Goal: Obtain resource: Download file/media

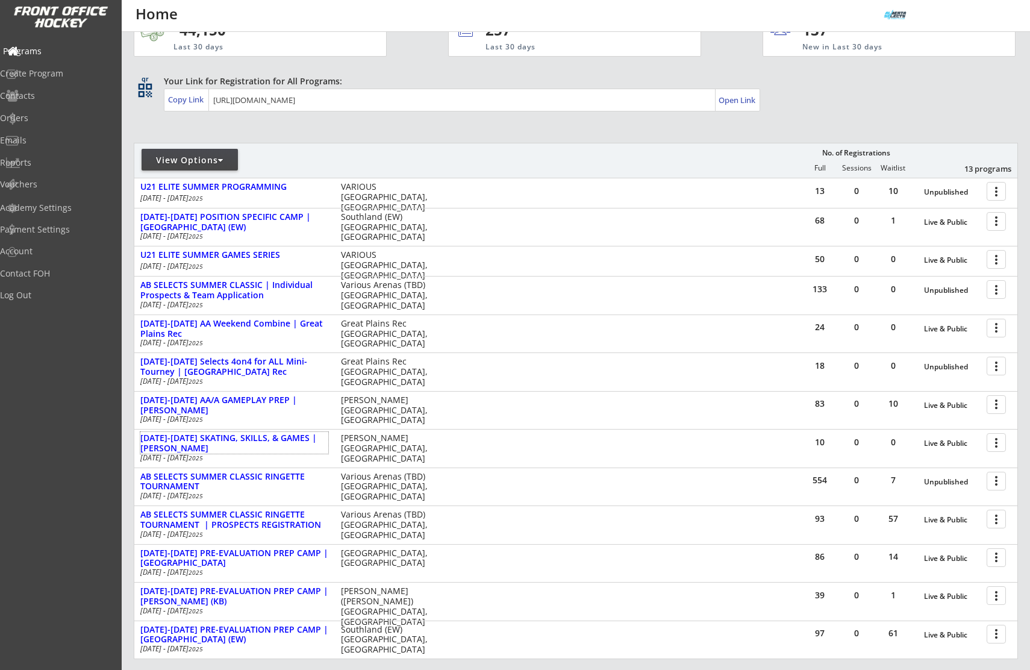
click at [52, 49] on div "Programs" at bounding box center [57, 51] width 108 height 8
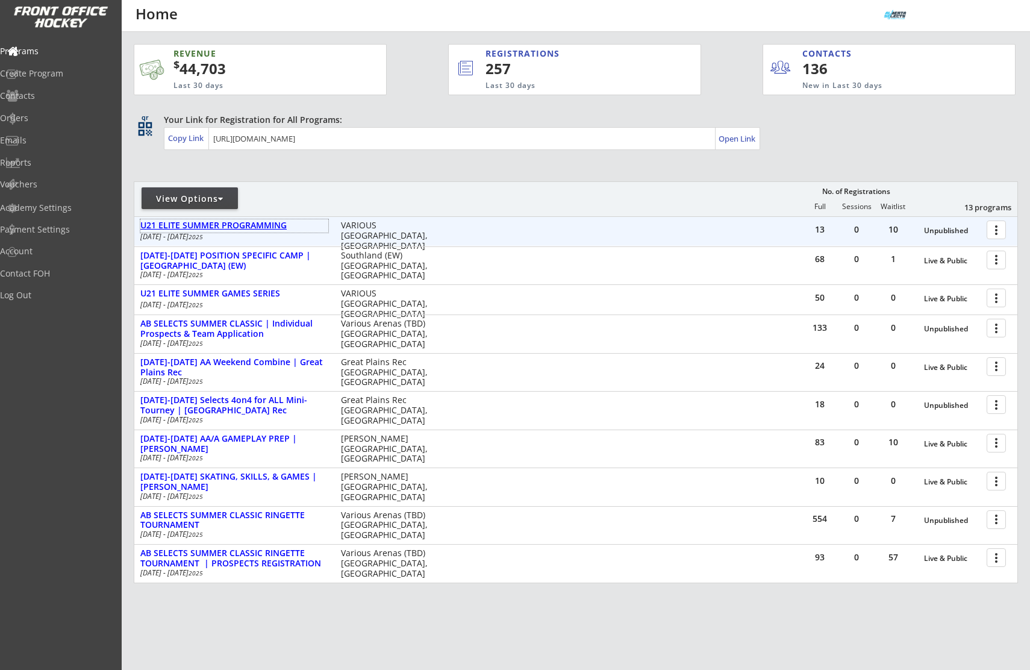
click at [223, 228] on div "U21 ELITE SUMMER PROGRAMMING" at bounding box center [234, 225] width 188 height 10
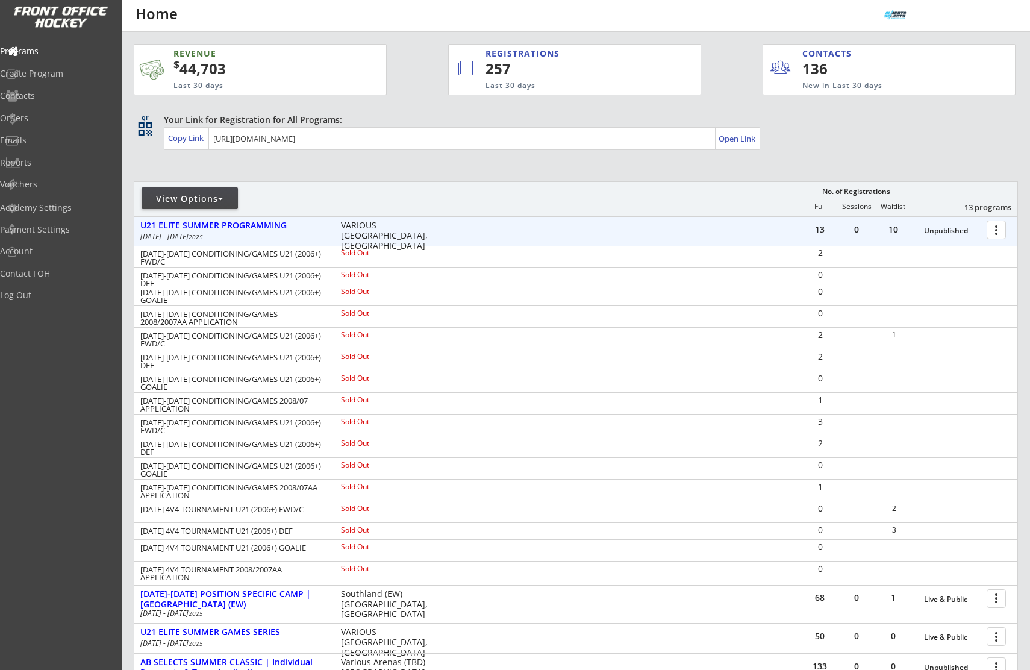
click at [997, 229] on div at bounding box center [998, 229] width 21 height 21
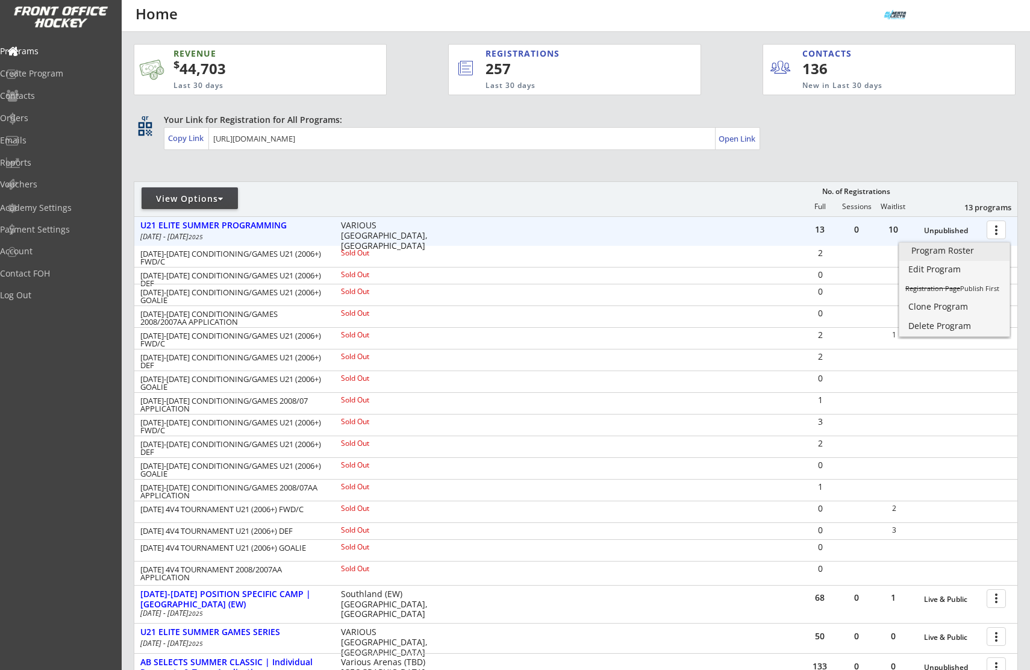
click at [967, 249] on div "Program Roster" at bounding box center [954, 250] width 86 height 8
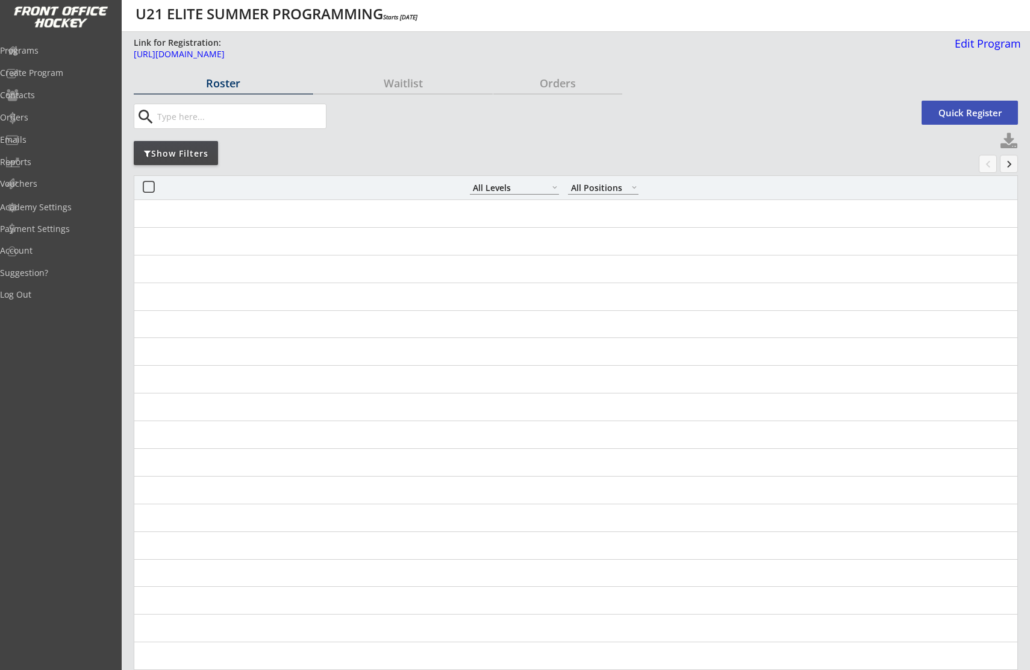
select select ""All Levels""
select select ""All Positions""
select select ""All Levels""
select select ""All Positions""
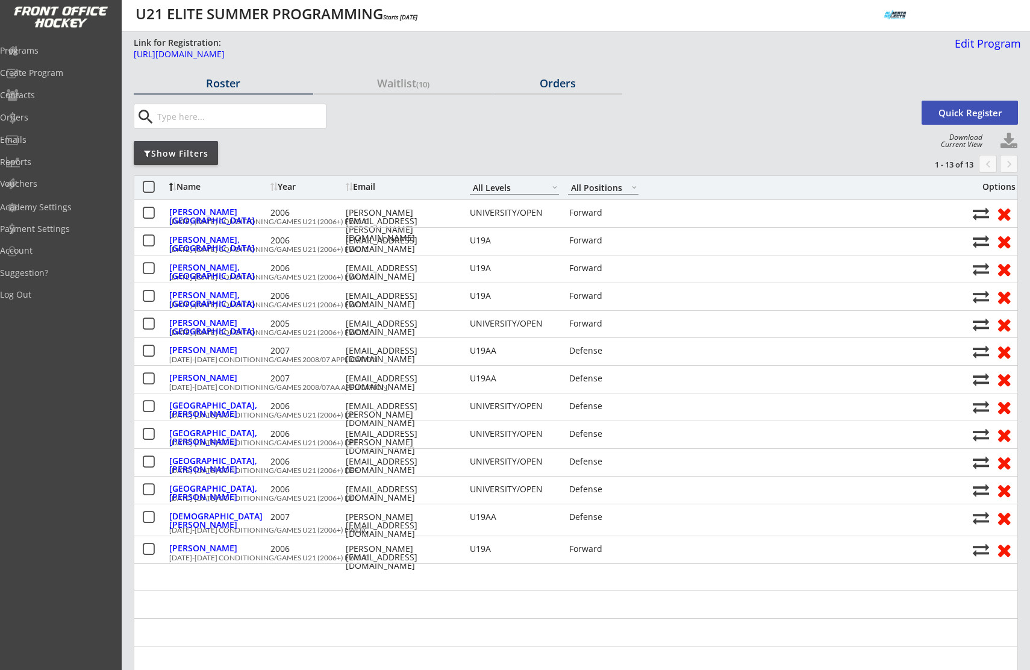
drag, startPoint x: 576, startPoint y: 81, endPoint x: 535, endPoint y: 113, distance: 51.1
click at [576, 81] on div "Orders" at bounding box center [557, 83] width 129 height 11
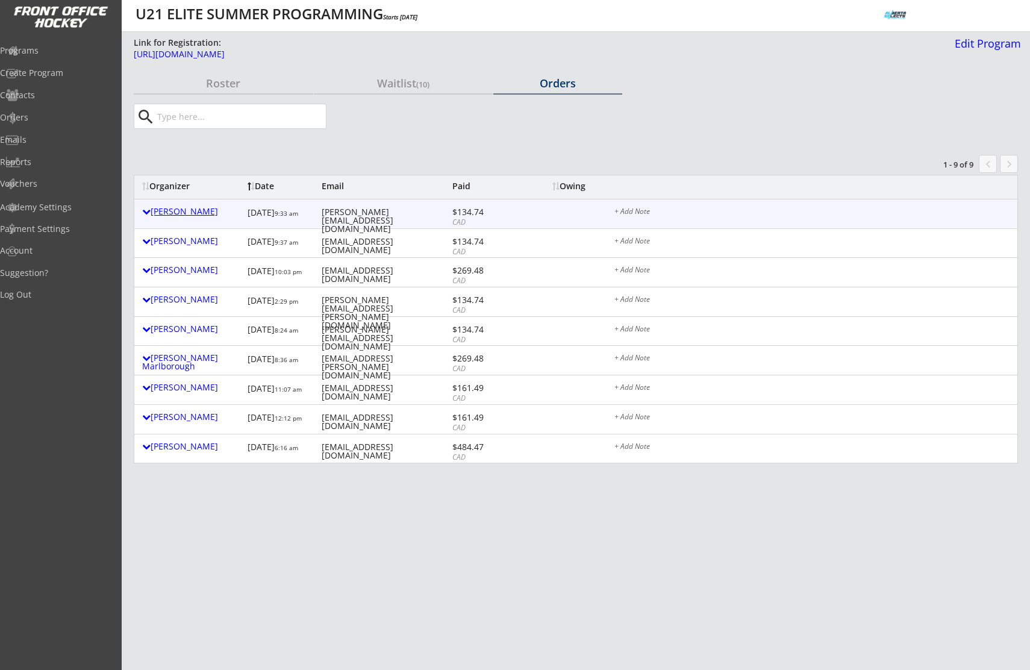
click at [186, 212] on div "[PERSON_NAME]" at bounding box center [191, 211] width 99 height 8
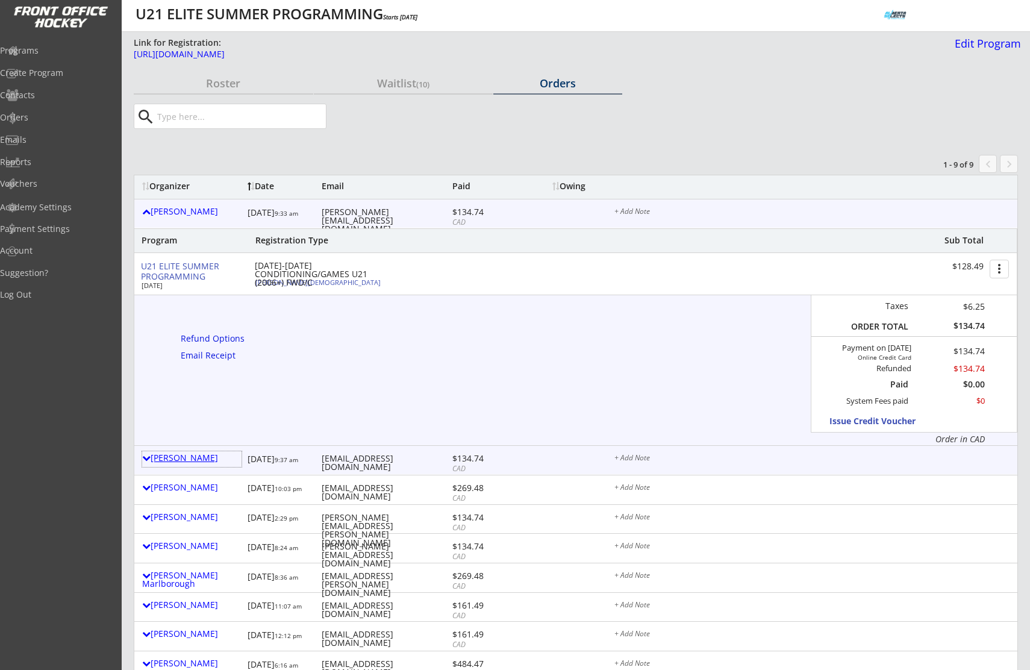
click at [173, 460] on div "[PERSON_NAME]" at bounding box center [191, 458] width 99 height 8
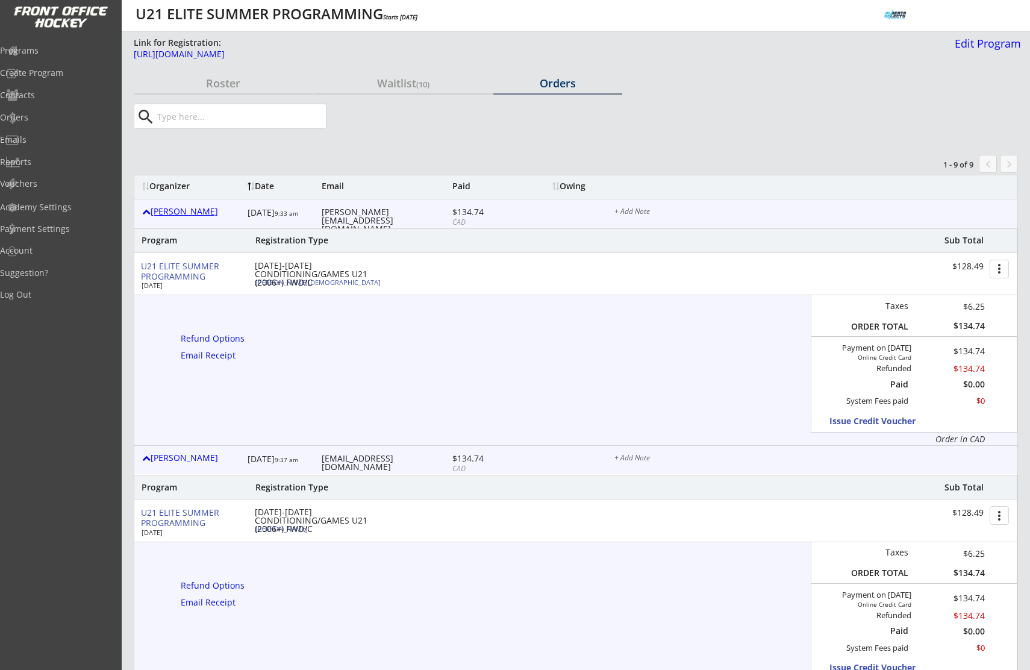
click at [155, 211] on div "[PERSON_NAME]" at bounding box center [191, 211] width 99 height 8
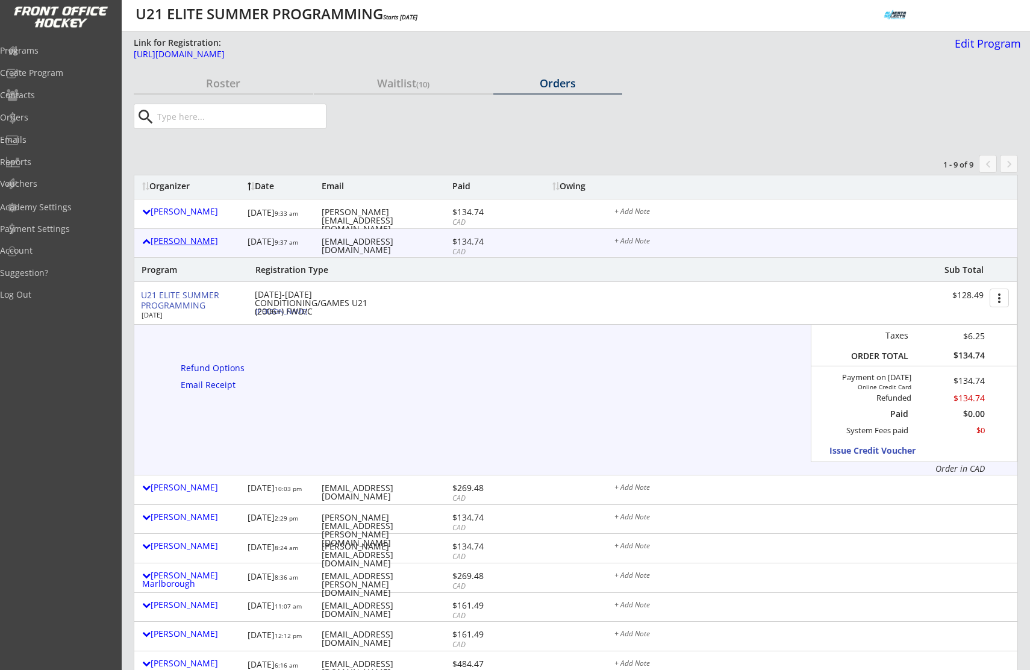
click at [163, 242] on div "[PERSON_NAME]" at bounding box center [191, 241] width 99 height 8
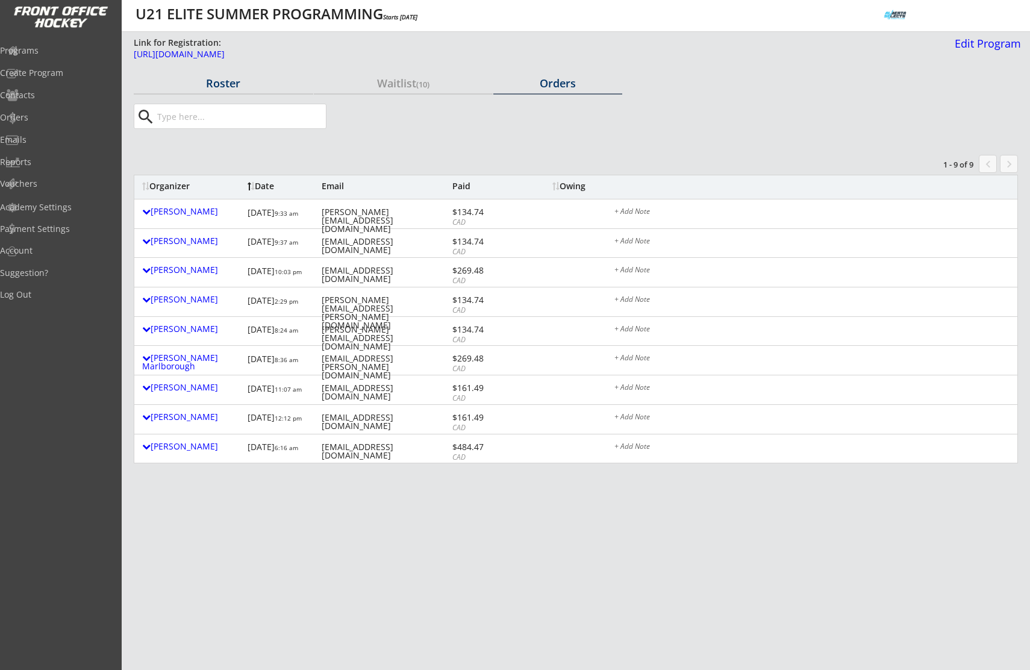
click at [215, 81] on div "Roster" at bounding box center [223, 83] width 179 height 11
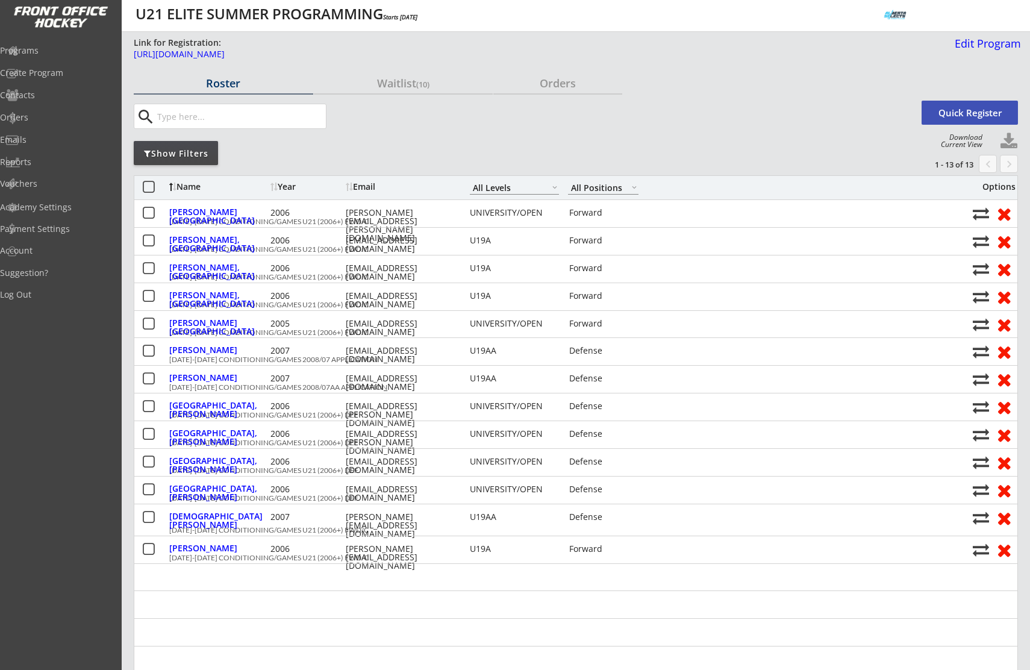
click at [1005, 142] on button at bounding box center [1009, 142] width 18 height 18
select select ""Player Info""
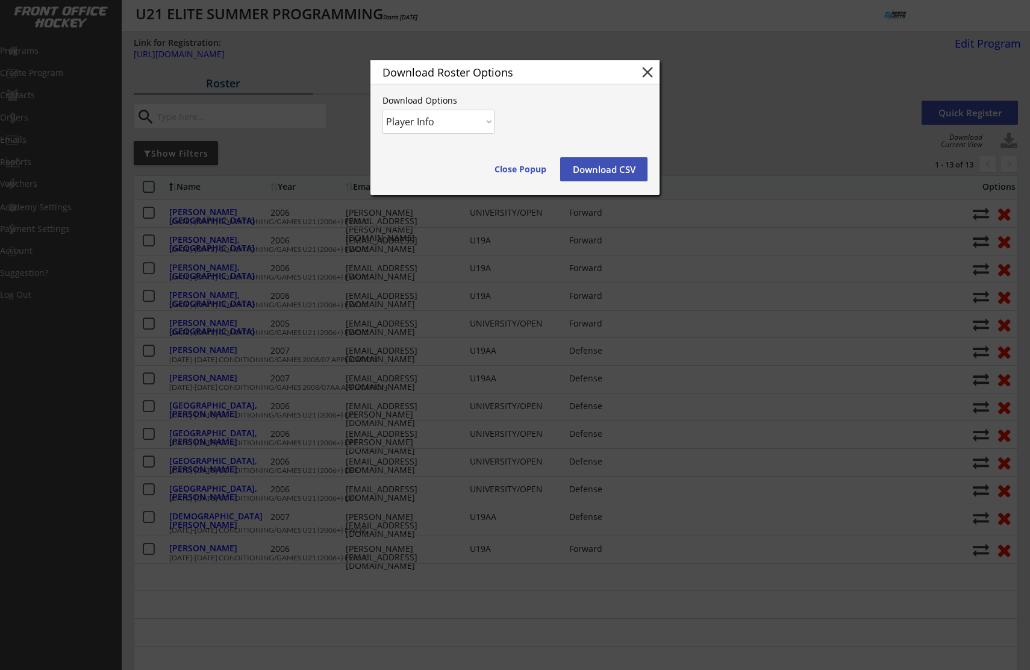
click at [639, 169] on button "Download CSV" at bounding box center [603, 169] width 87 height 24
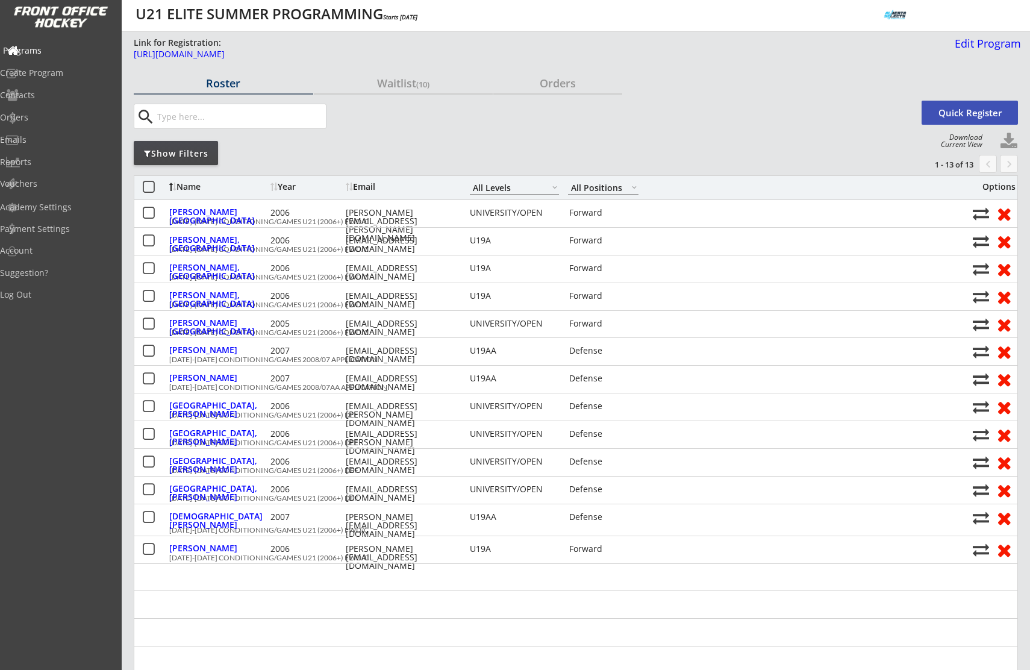
click at [69, 52] on div "Programs" at bounding box center [57, 50] width 108 height 8
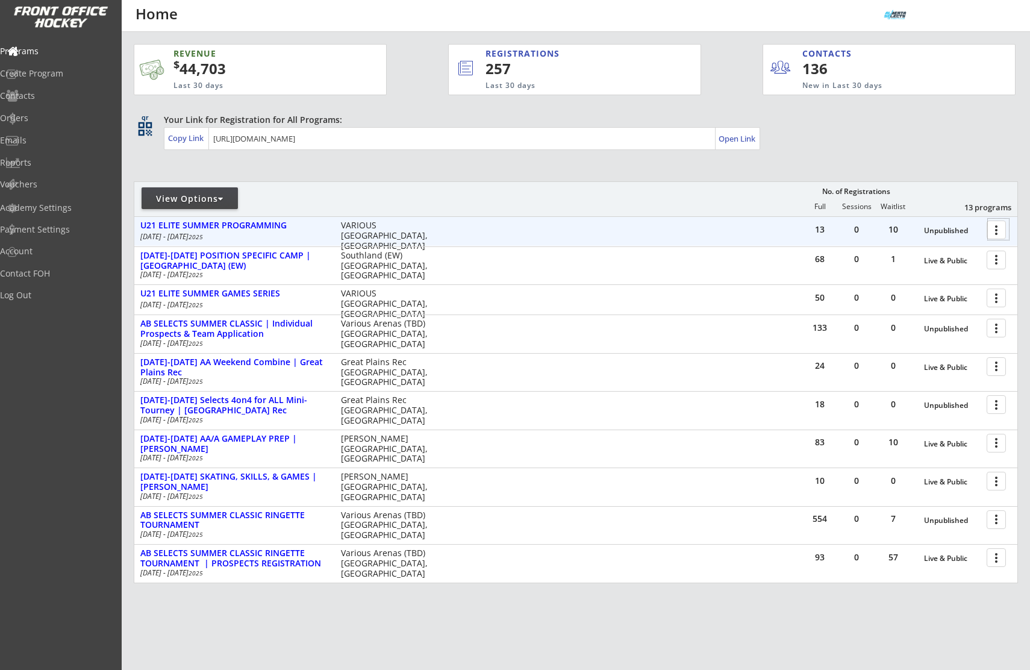
click at [993, 229] on div at bounding box center [998, 229] width 21 height 21
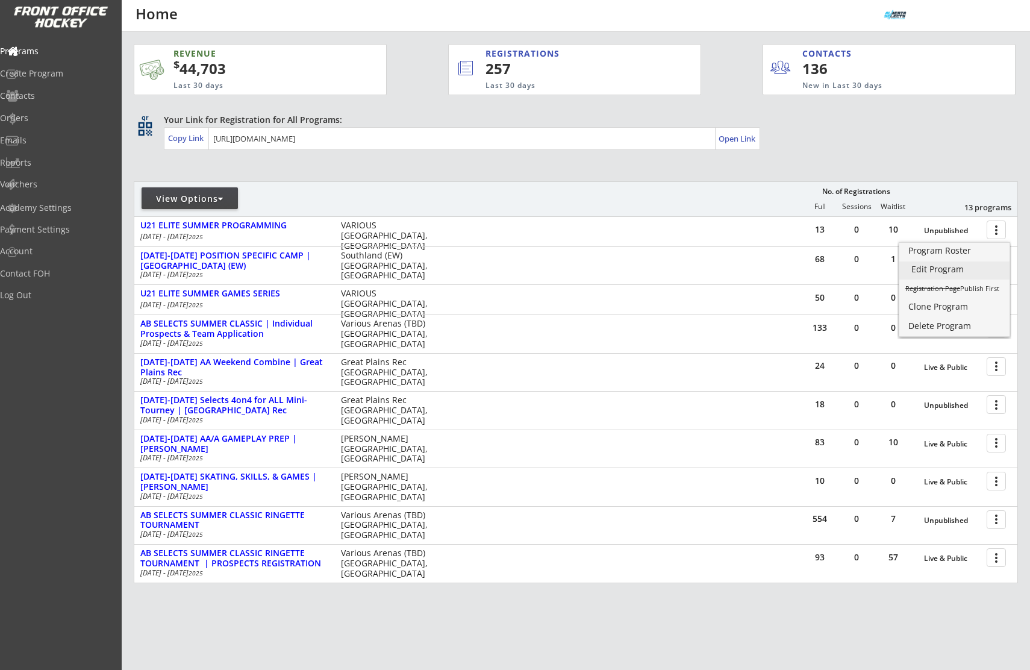
click at [962, 272] on div "Edit Program" at bounding box center [954, 269] width 86 height 8
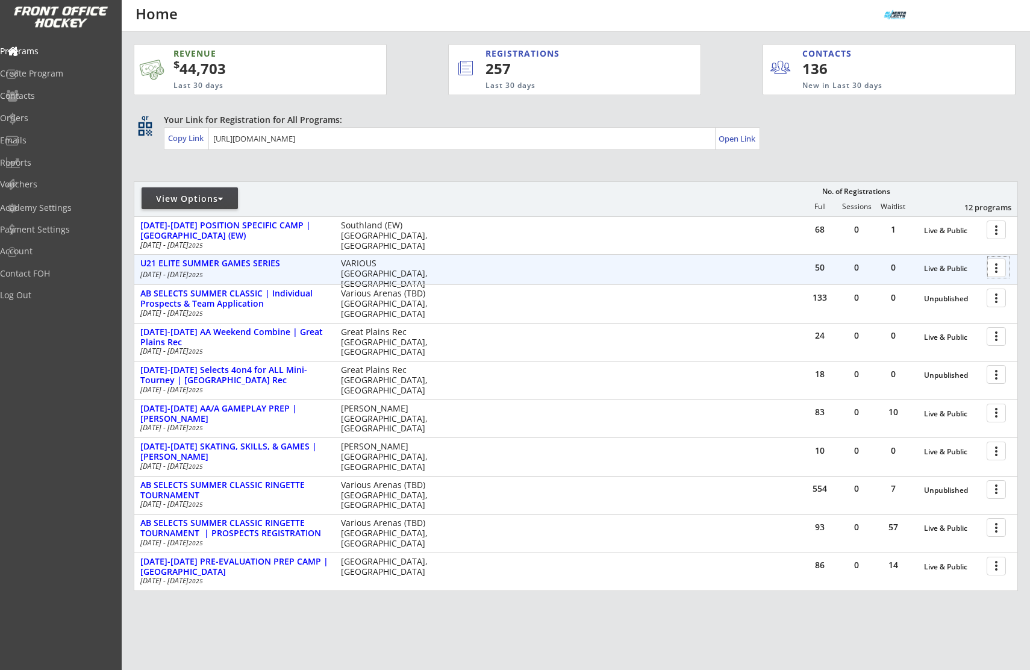
click at [1001, 276] on div at bounding box center [998, 267] width 21 height 21
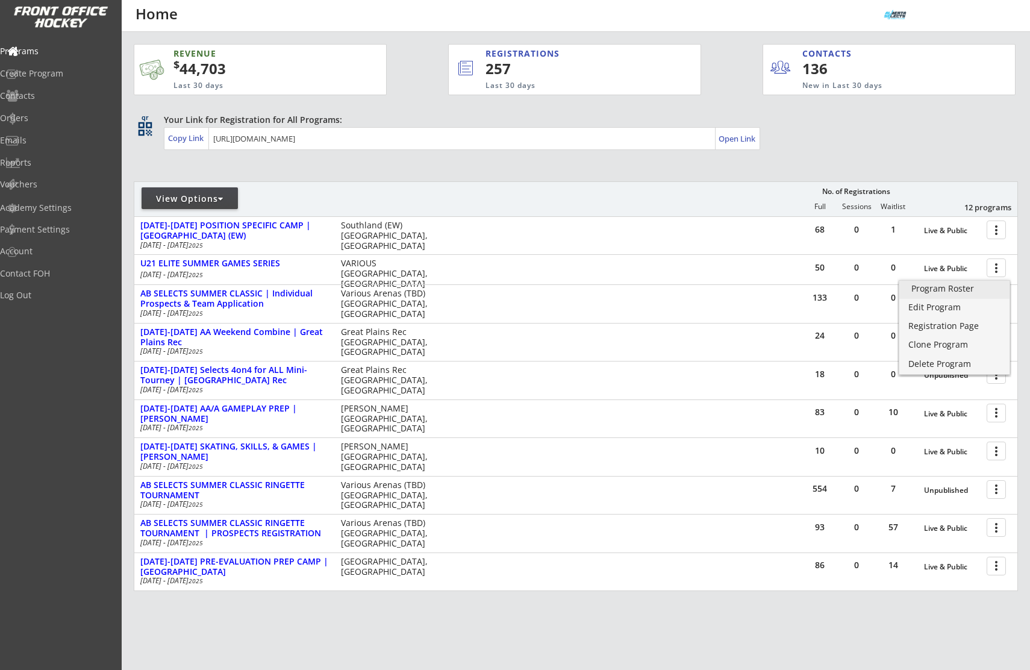
click at [964, 292] on div "Program Roster" at bounding box center [954, 288] width 86 height 8
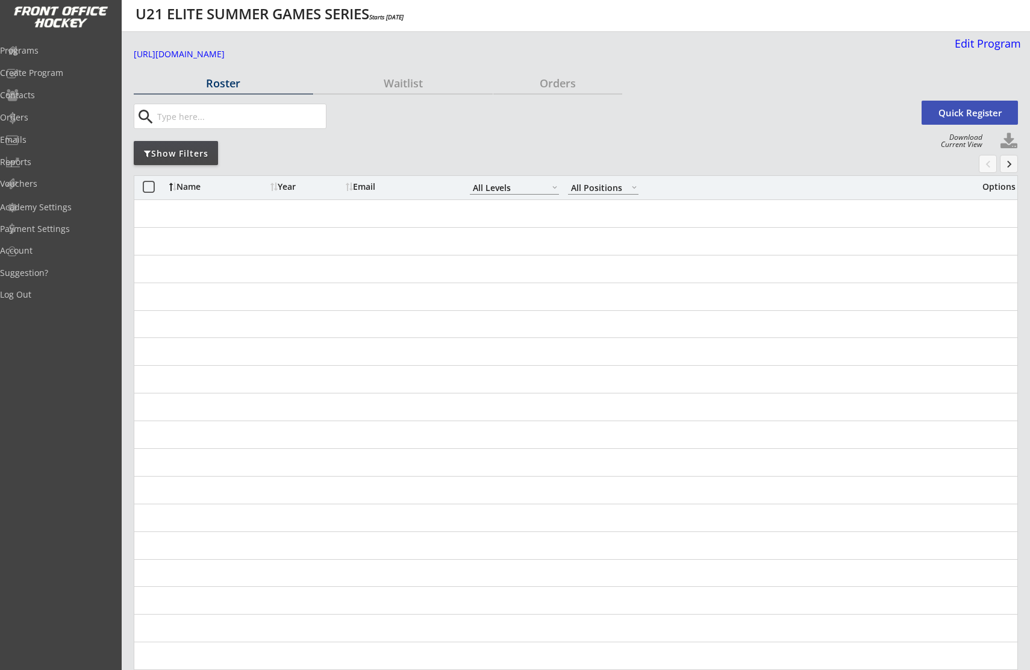
select select ""All Levels""
select select ""All Positions""
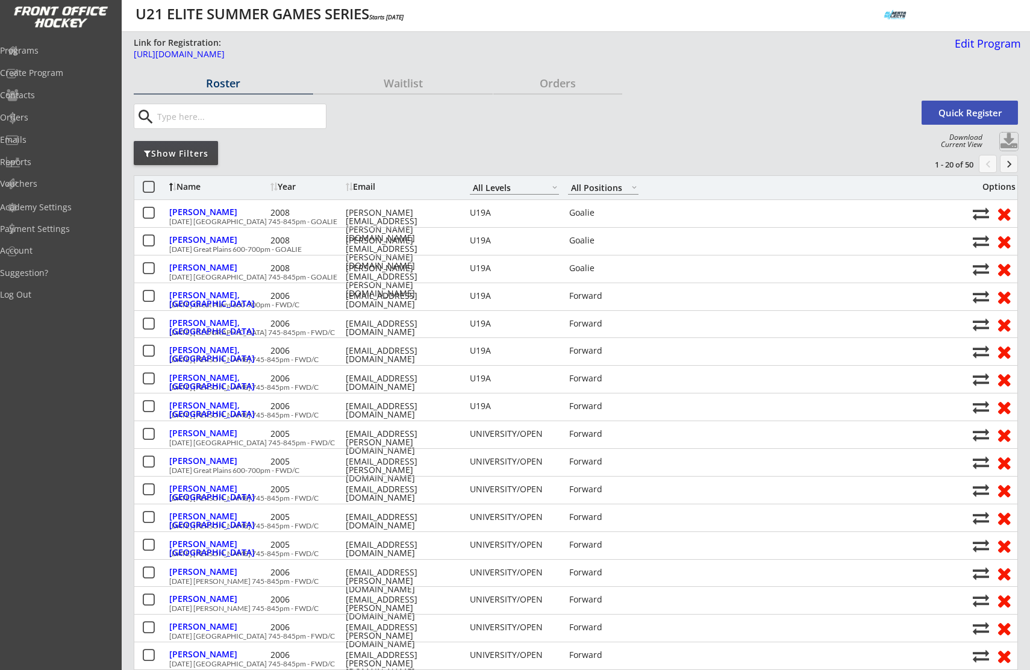
click at [1011, 140] on button at bounding box center [1009, 142] width 18 height 18
select select ""Player Info""
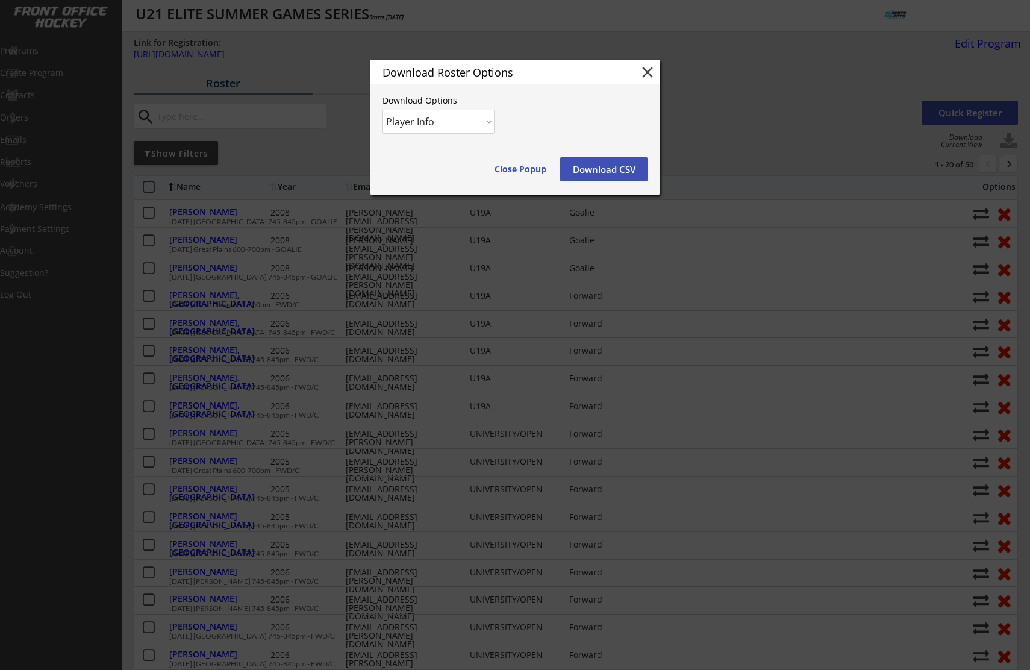
click at [622, 163] on button "Download CSV" at bounding box center [603, 169] width 87 height 24
